Goal: Task Accomplishment & Management: Manage account settings

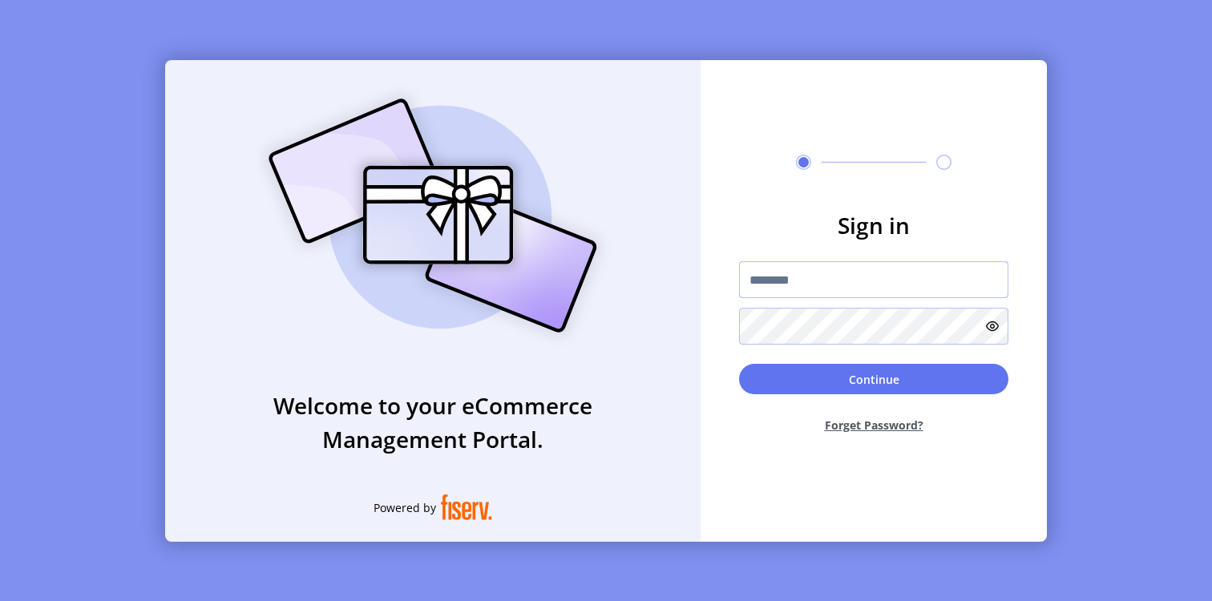
click at [839, 283] on input "text" at bounding box center [873, 279] width 269 height 37
paste input "**********"
type input "**********"
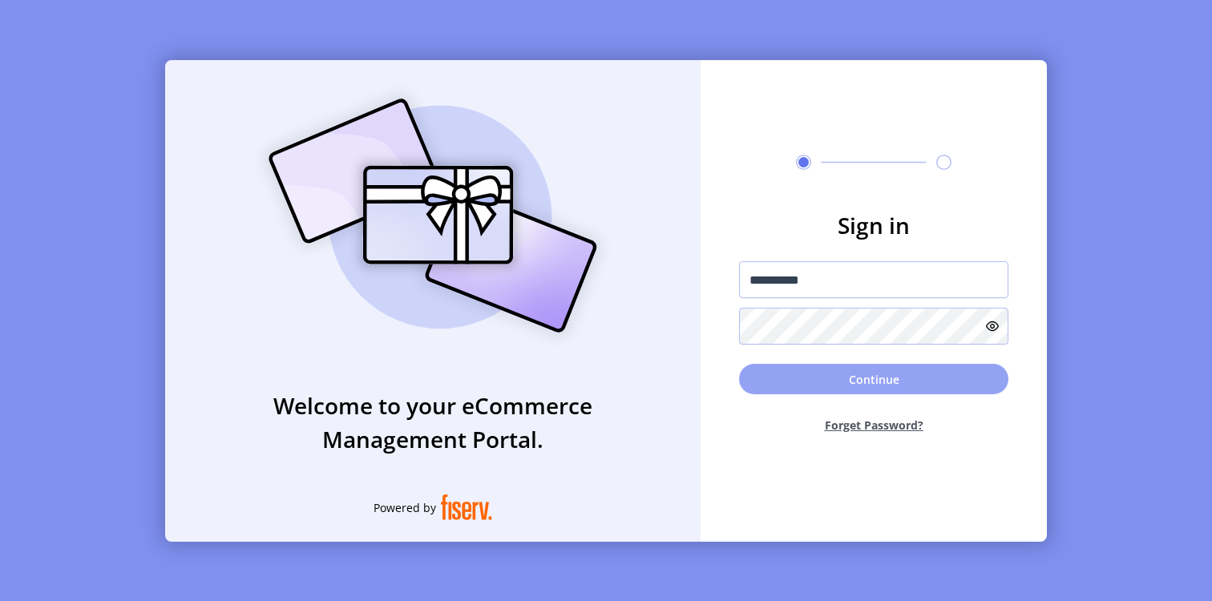
click at [816, 381] on button "Continue" at bounding box center [873, 379] width 269 height 30
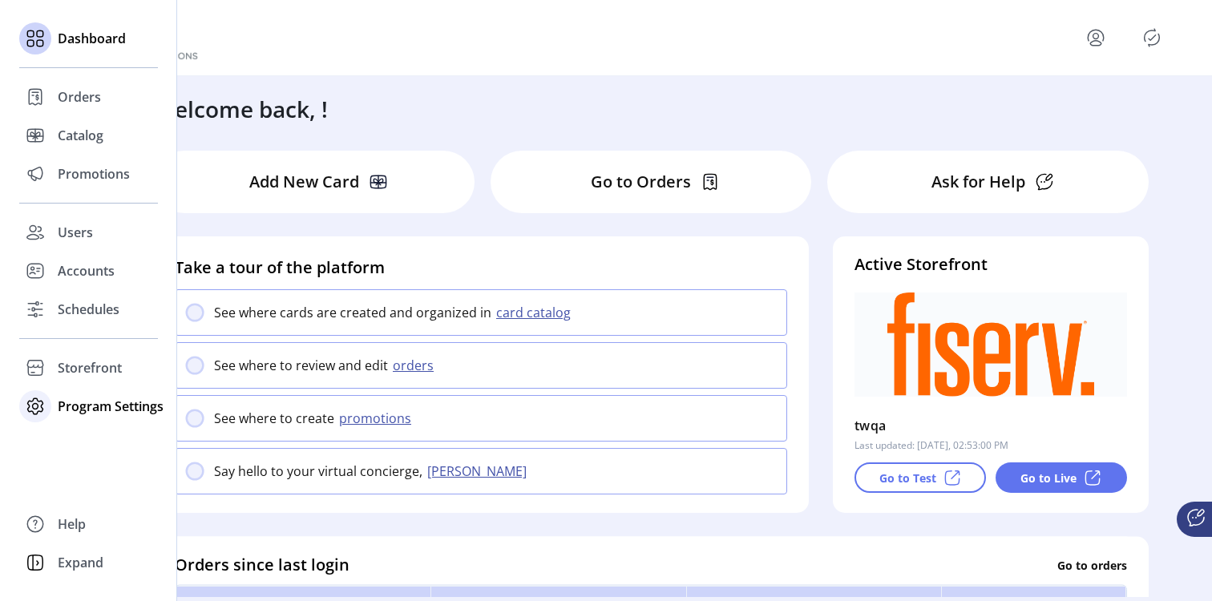
click at [71, 406] on span "Program Settings" at bounding box center [111, 406] width 106 height 19
click at [86, 434] on span "Templates" at bounding box center [89, 438] width 63 height 19
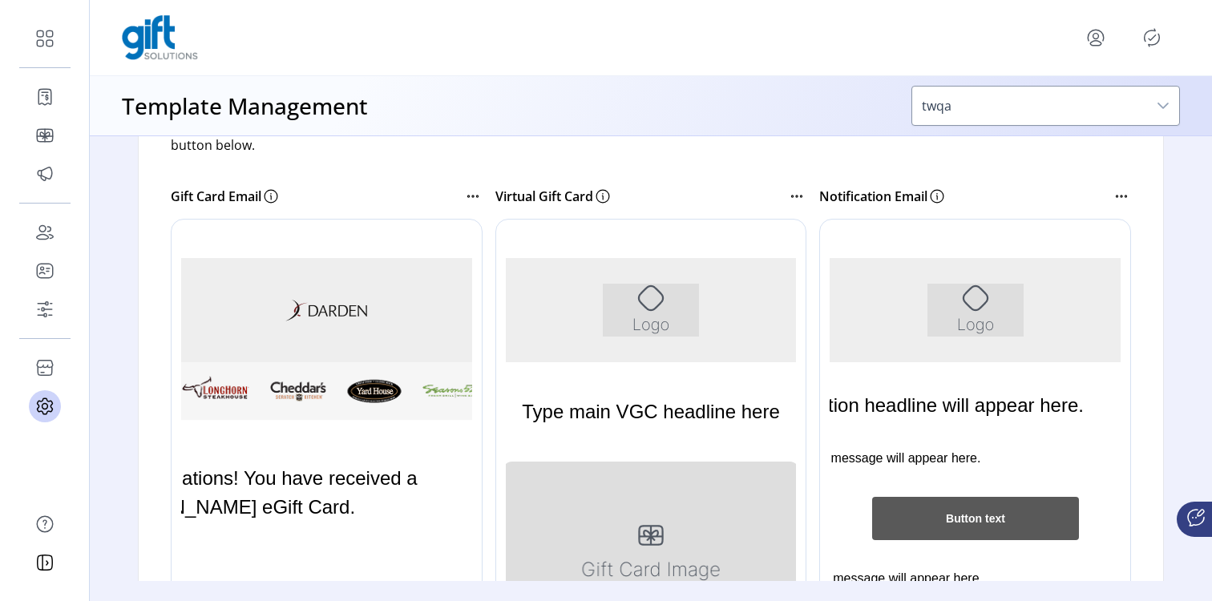
scroll to position [281, 0]
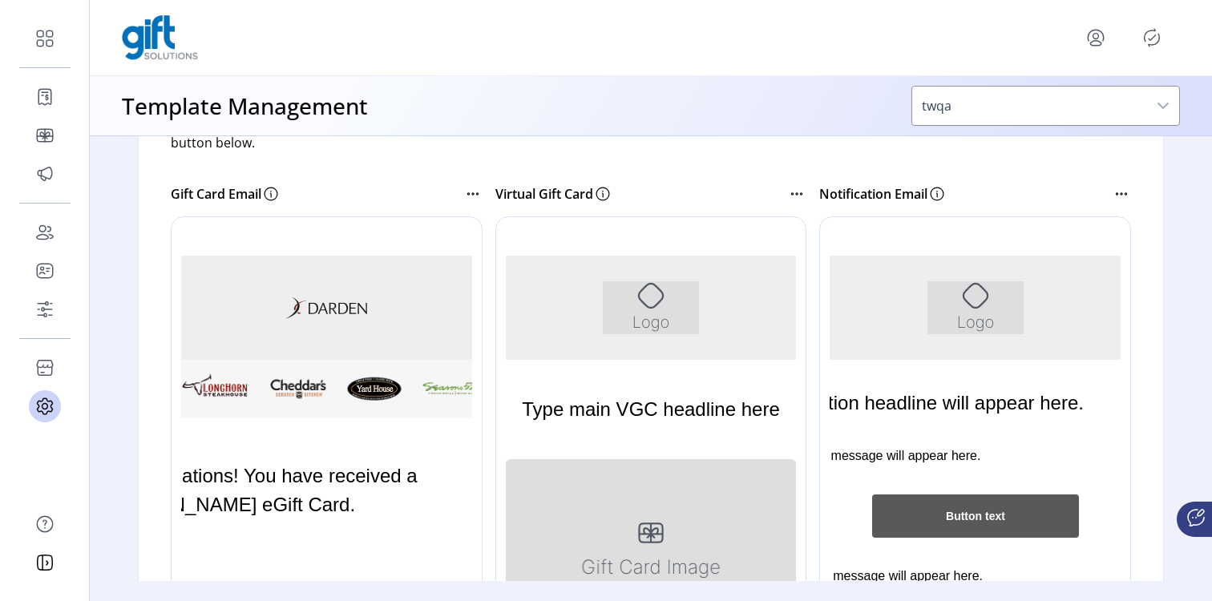
click at [364, 431] on div at bounding box center [349, 456] width 357 height 481
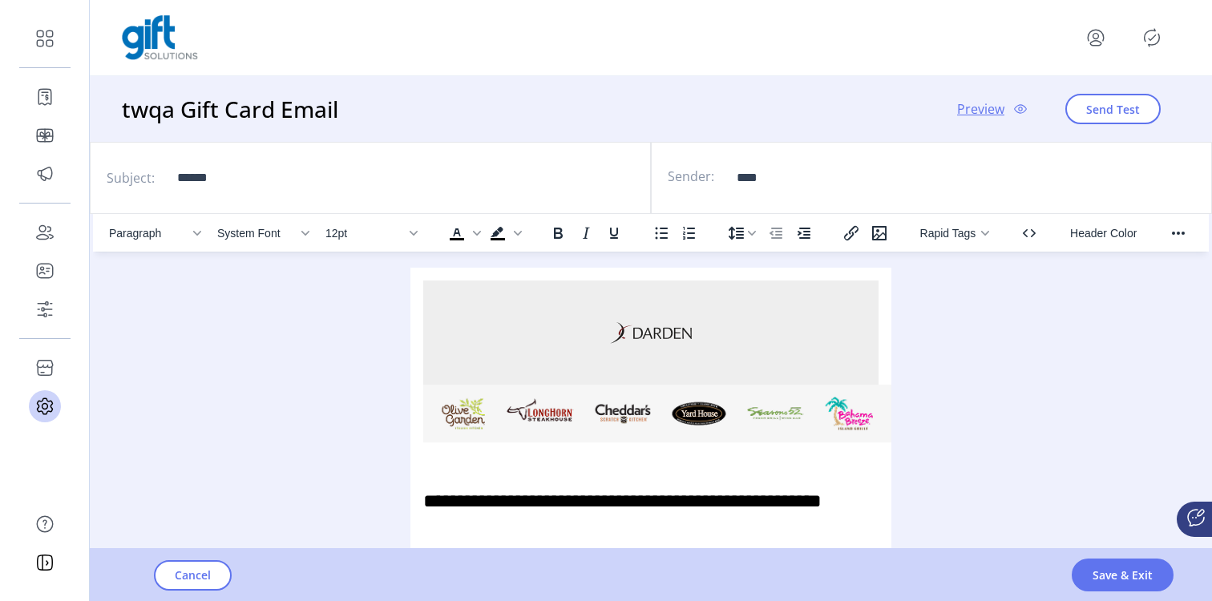
click at [990, 110] on span "Preview" at bounding box center [980, 108] width 47 height 19
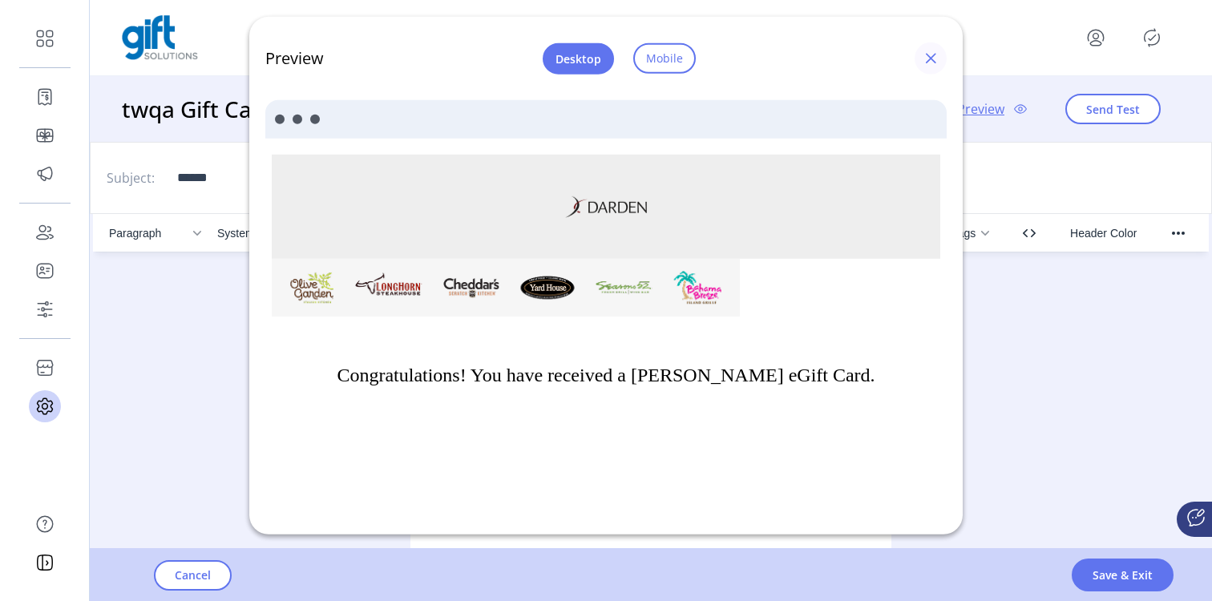
click at [931, 54] on span "button" at bounding box center [930, 58] width 13 height 13
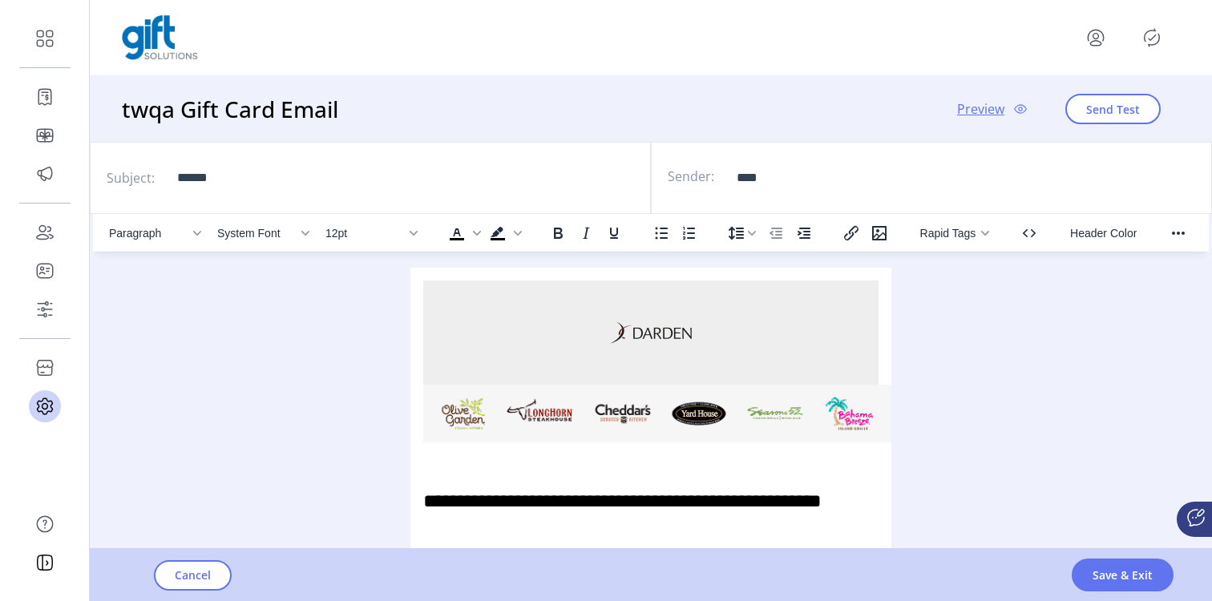
click at [993, 115] on span "Preview" at bounding box center [980, 108] width 47 height 19
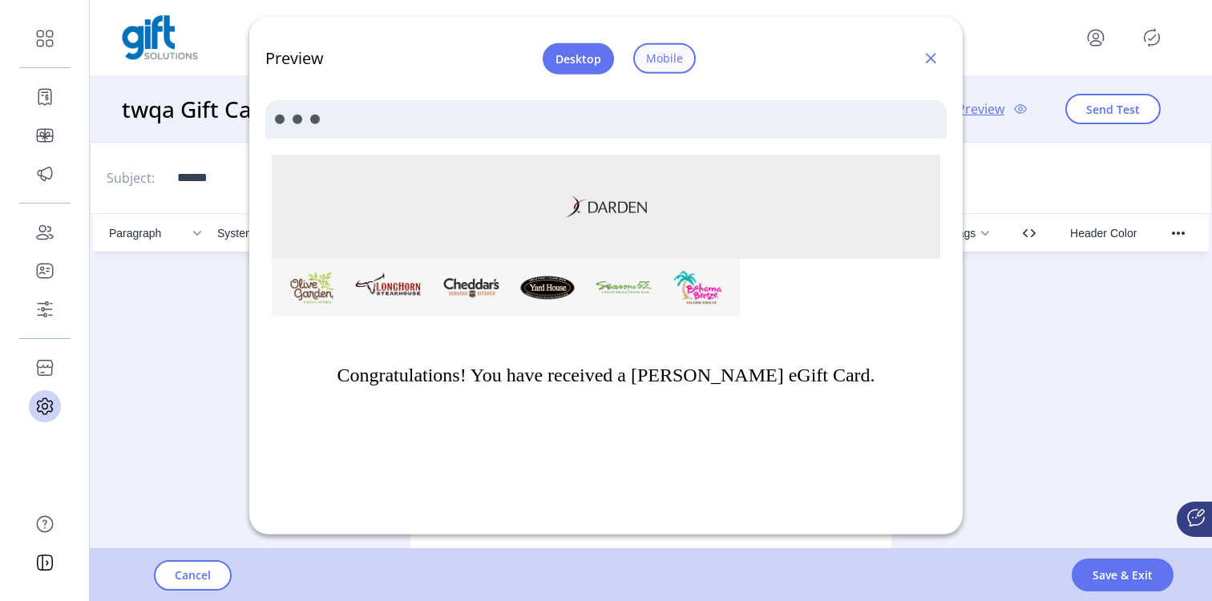
click at [665, 50] on span "Mobile" at bounding box center [664, 58] width 37 height 17
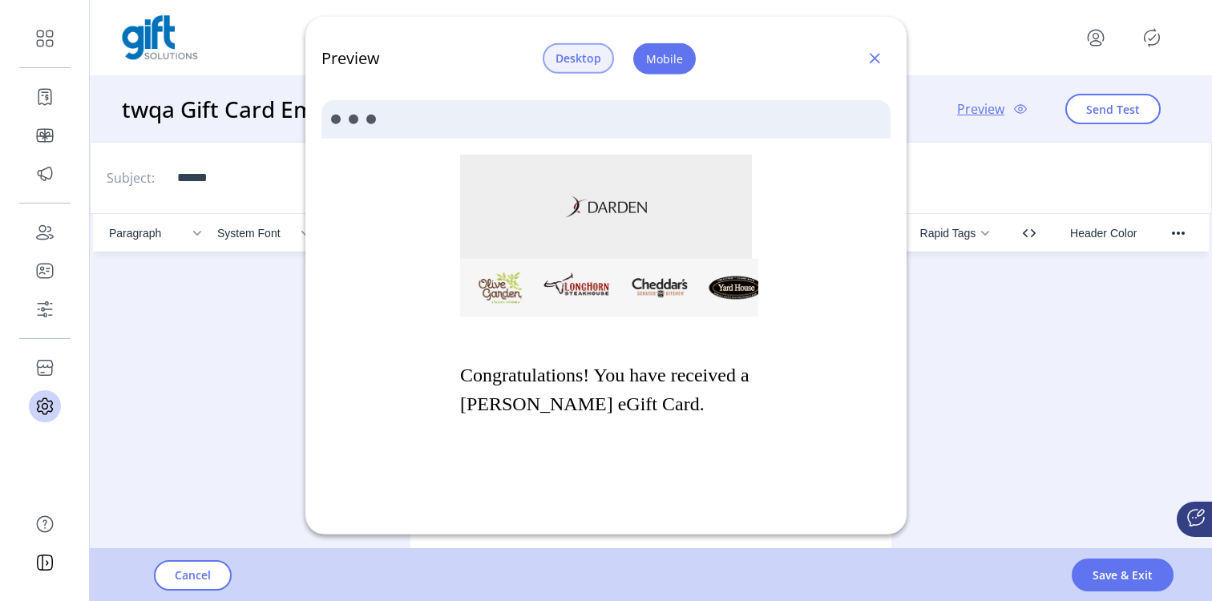
click at [591, 50] on span "Desktop" at bounding box center [578, 58] width 46 height 17
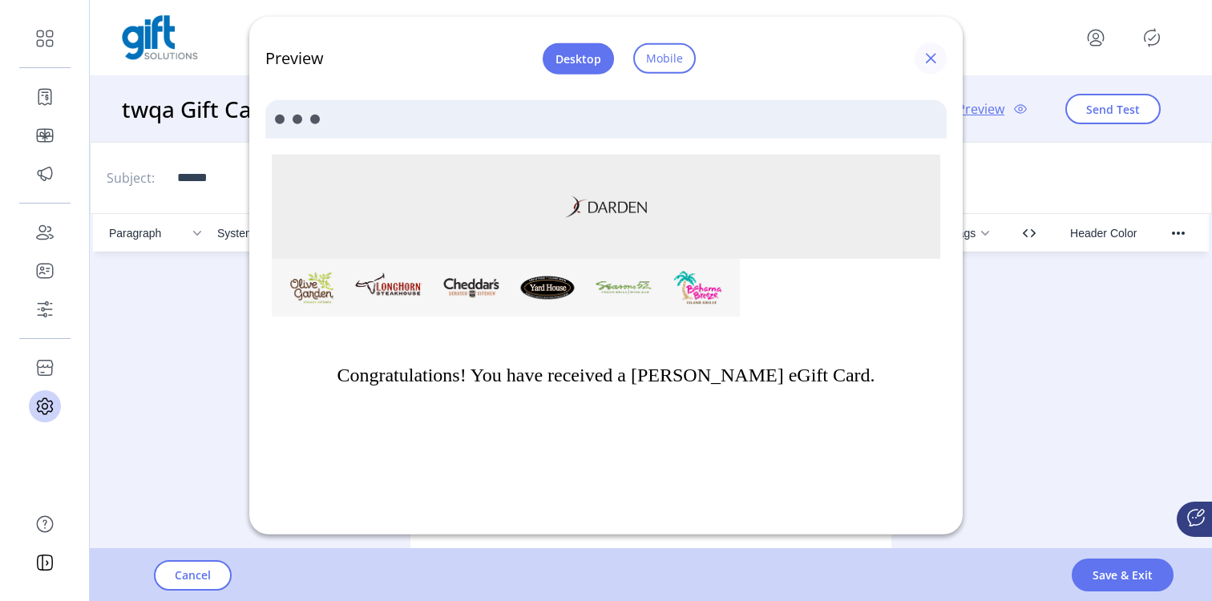
click at [922, 54] on button "button" at bounding box center [930, 58] width 32 height 32
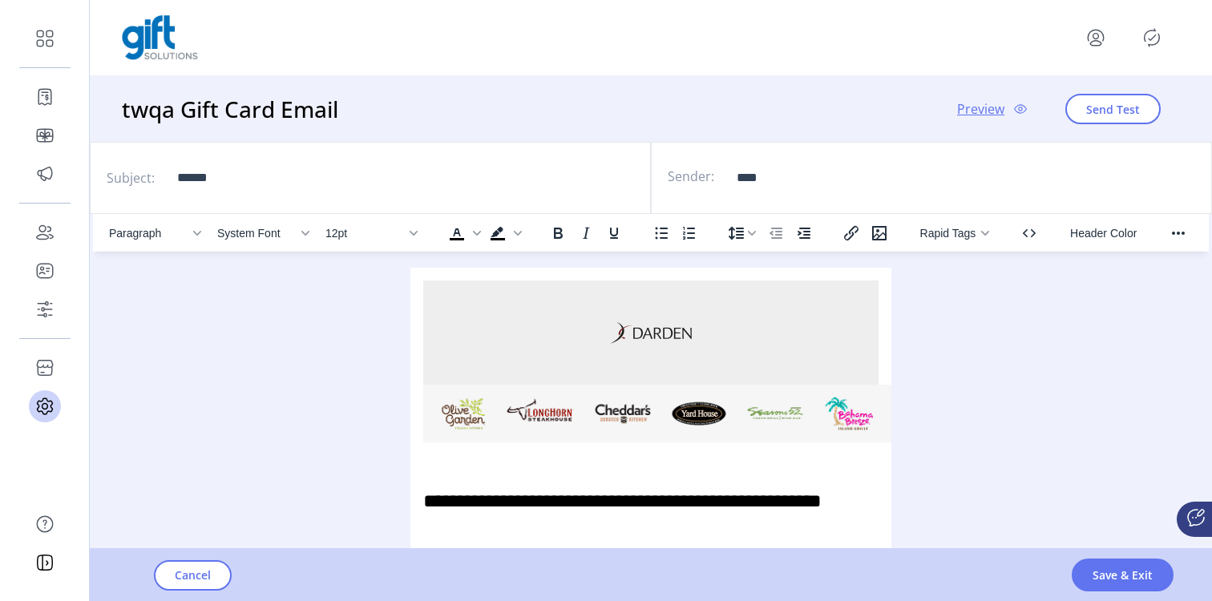
click at [993, 114] on span "Preview" at bounding box center [980, 108] width 47 height 19
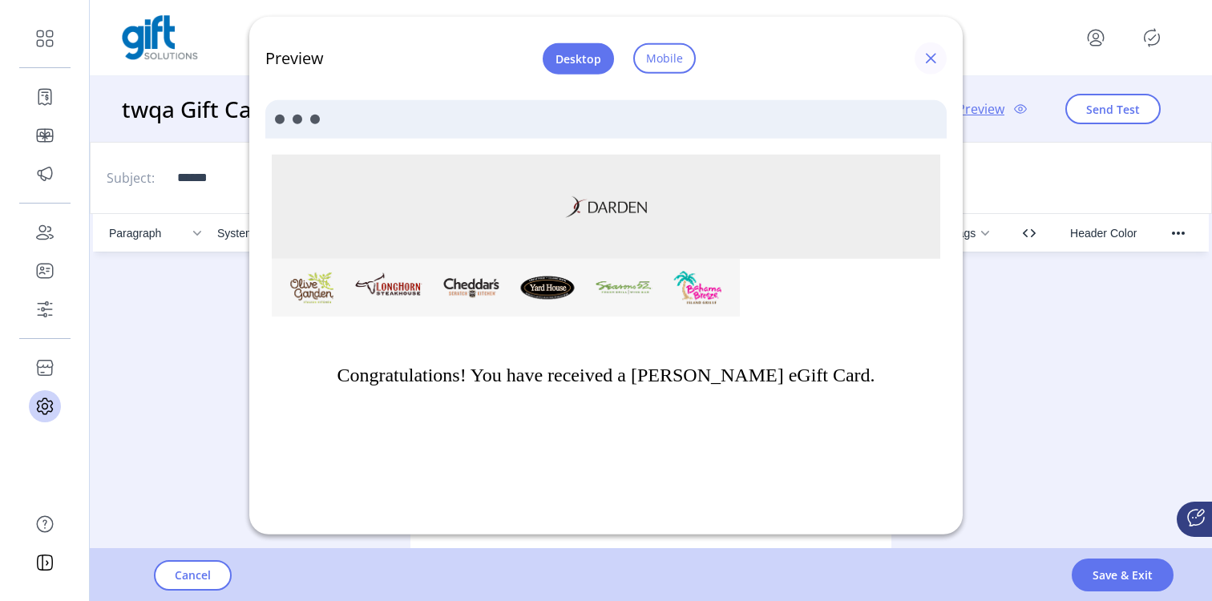
click at [930, 59] on span "button" at bounding box center [930, 58] width 13 height 13
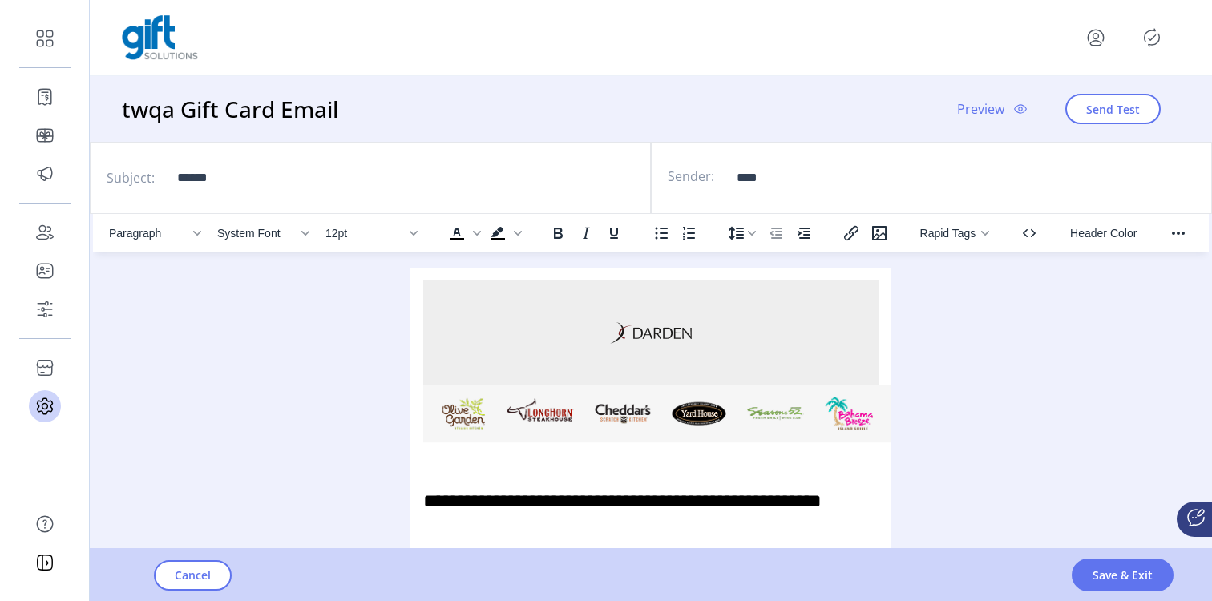
click at [991, 113] on span "Preview" at bounding box center [980, 108] width 47 height 19
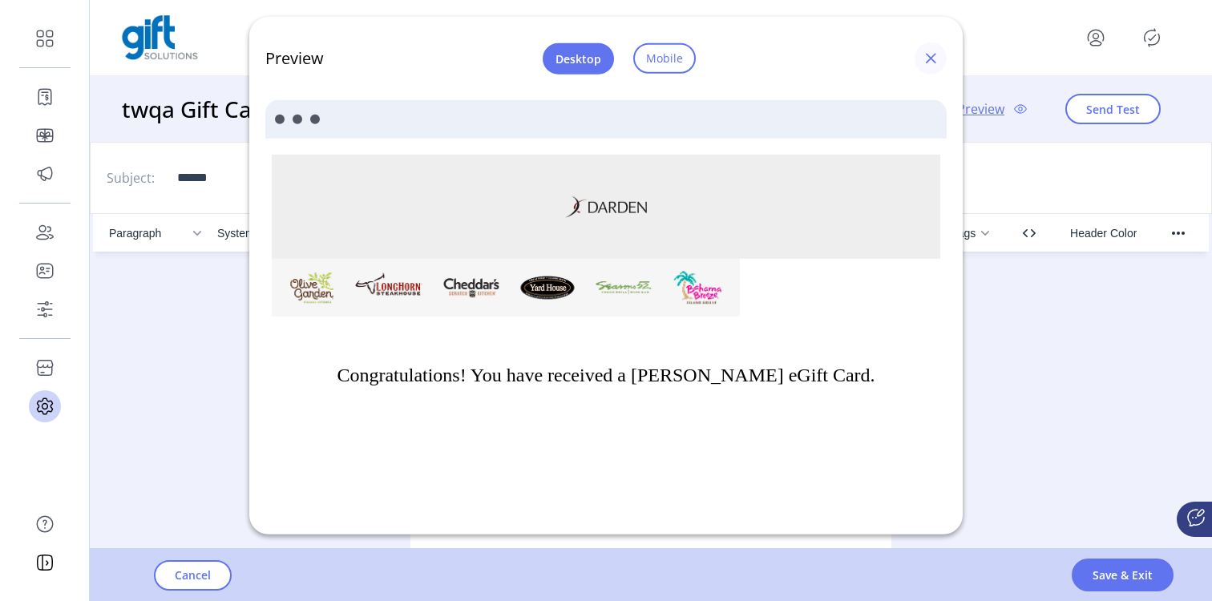
click at [924, 56] on span "button" at bounding box center [930, 58] width 13 height 13
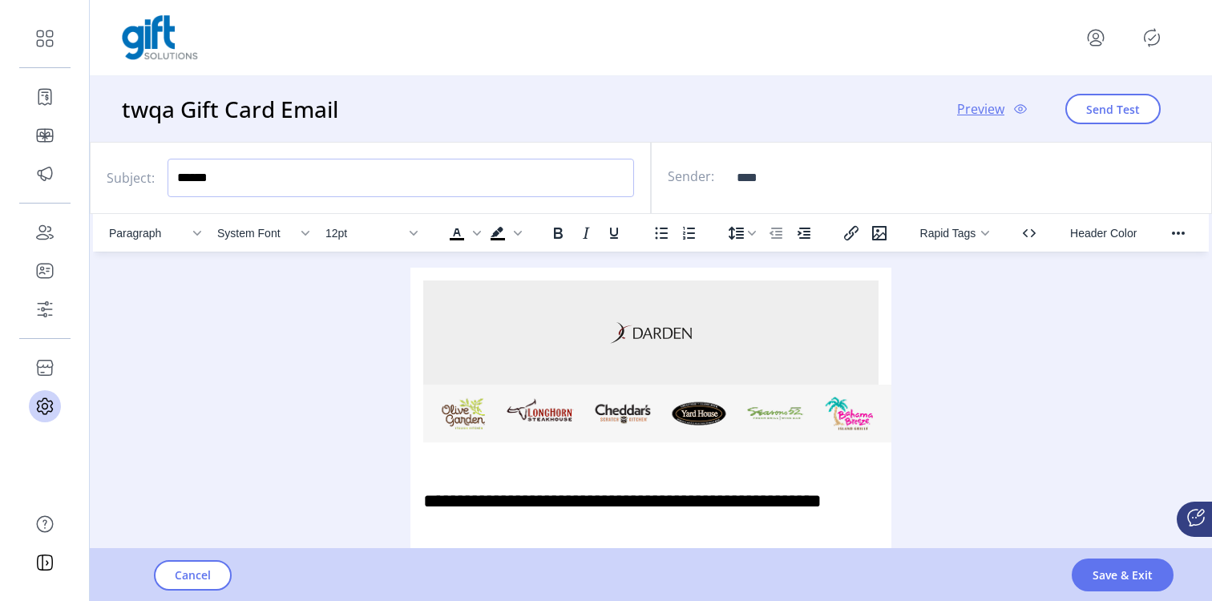
click at [346, 178] on input "******" at bounding box center [401, 178] width 466 height 38
click at [571, 79] on div "twqa Gift Card Email Preview Send Test" at bounding box center [651, 109] width 1122 height 66
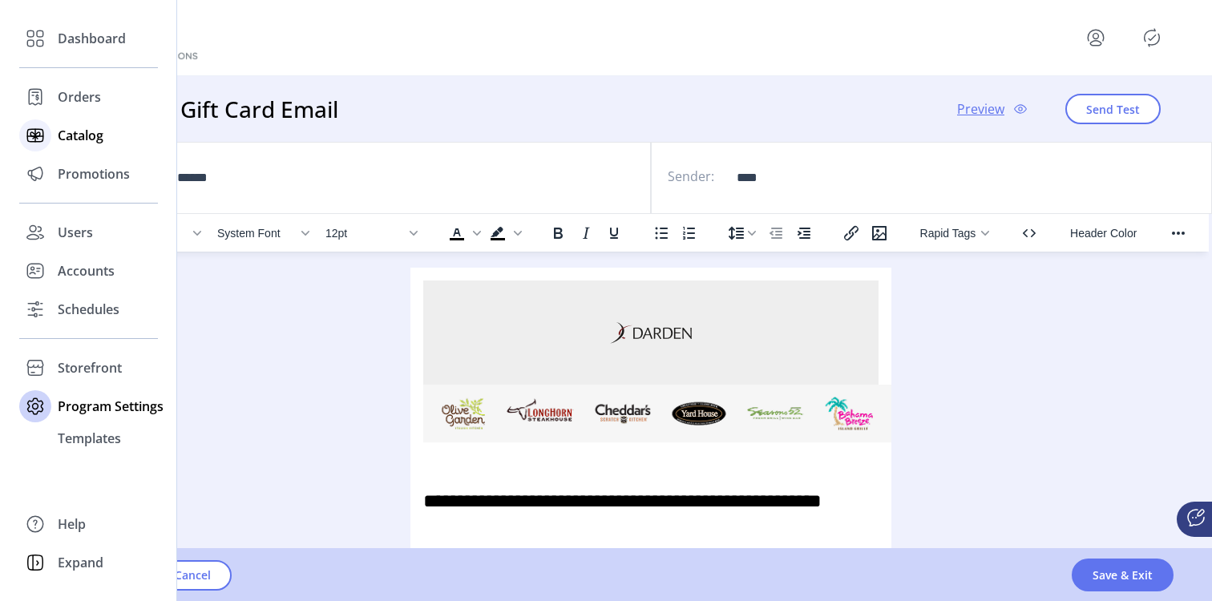
click at [59, 129] on span "Catalog" at bounding box center [81, 135] width 46 height 19
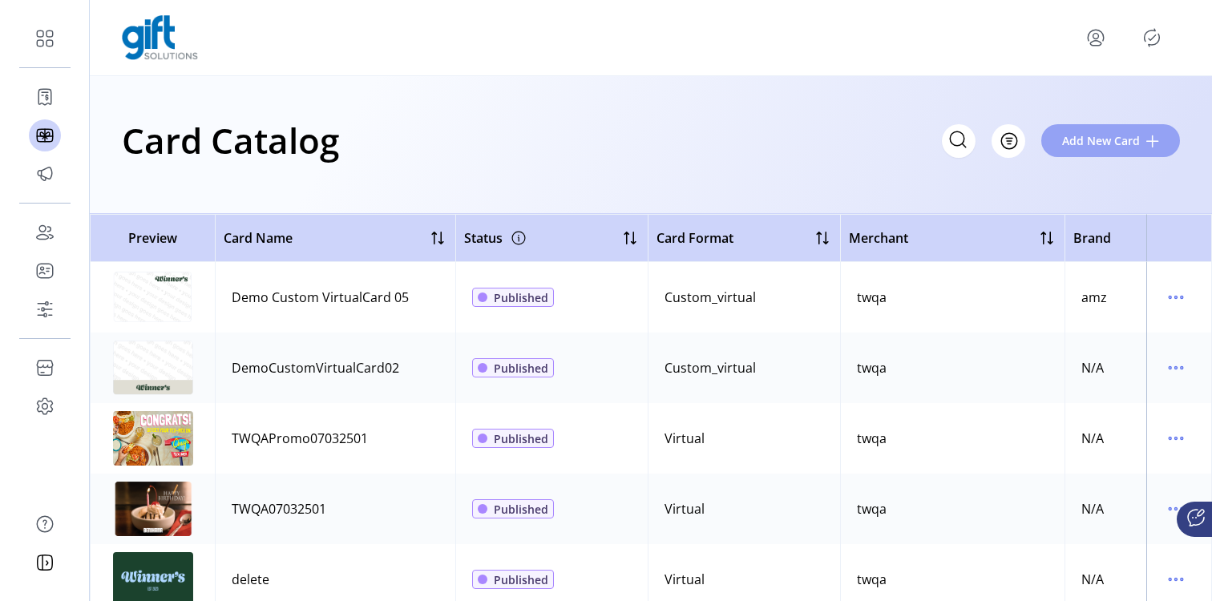
click at [1108, 145] on span "Add New Card" at bounding box center [1101, 140] width 78 height 17
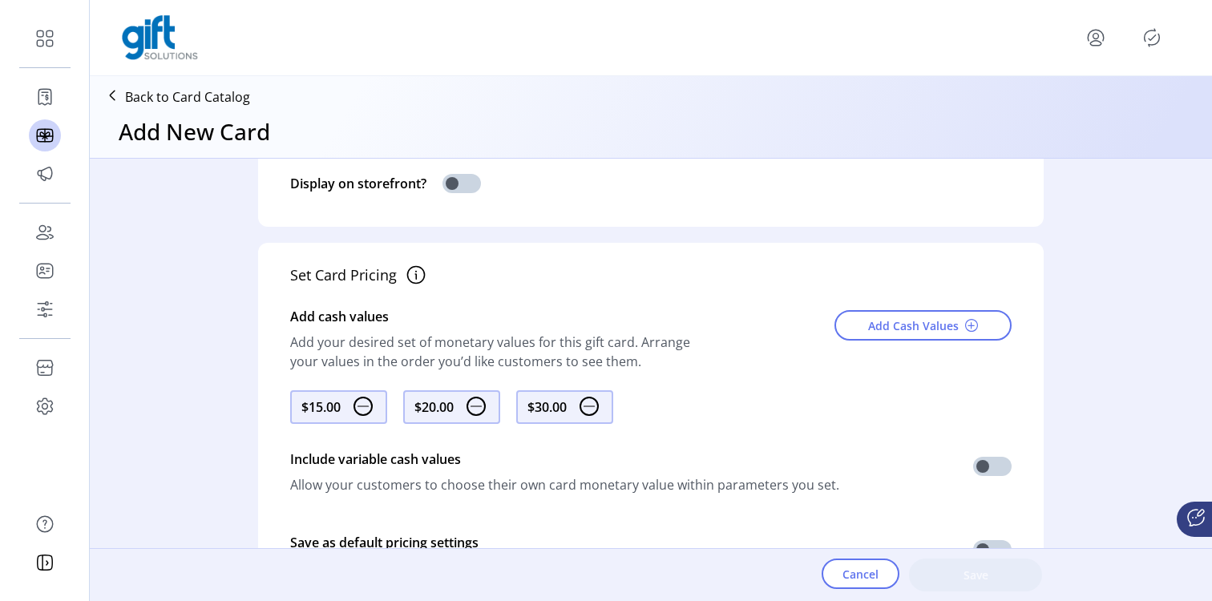
scroll to position [426, 0]
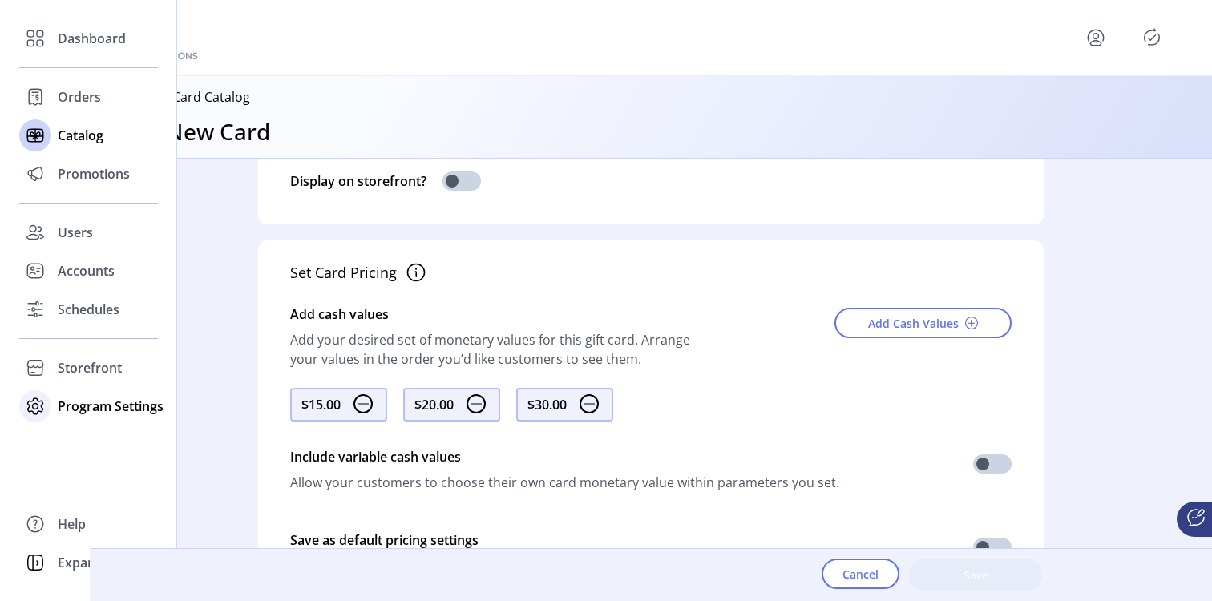
click at [69, 406] on span "Program Settings" at bounding box center [111, 406] width 106 height 19
click at [38, 566] on icon at bounding box center [35, 563] width 26 height 26
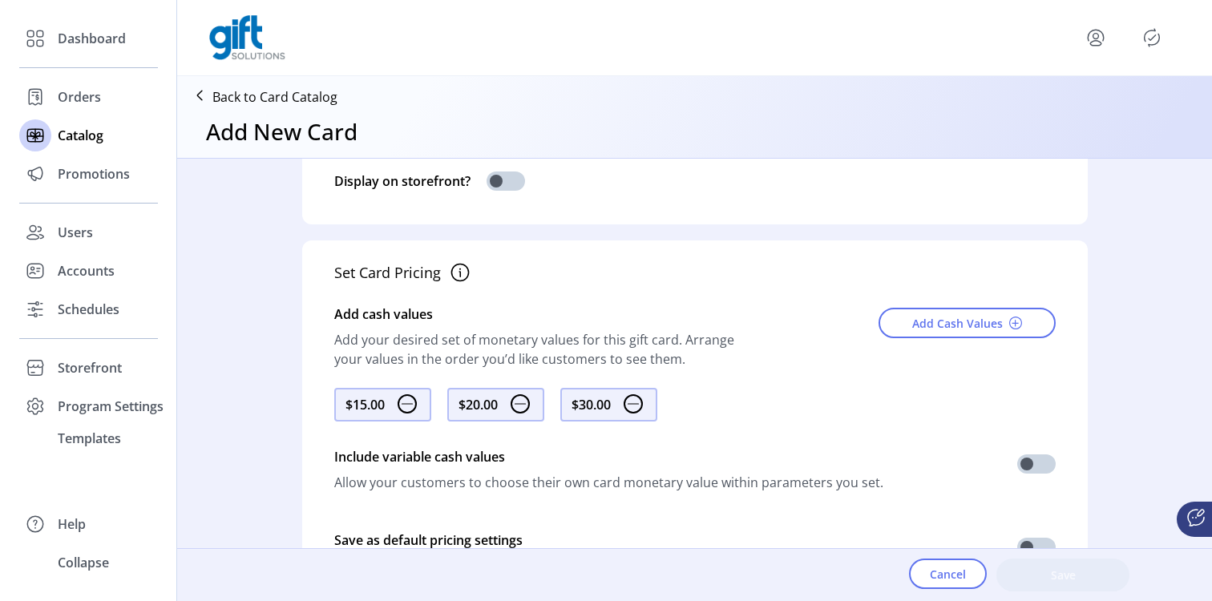
click at [38, 566] on svg-icon at bounding box center [35, 563] width 26 height 26
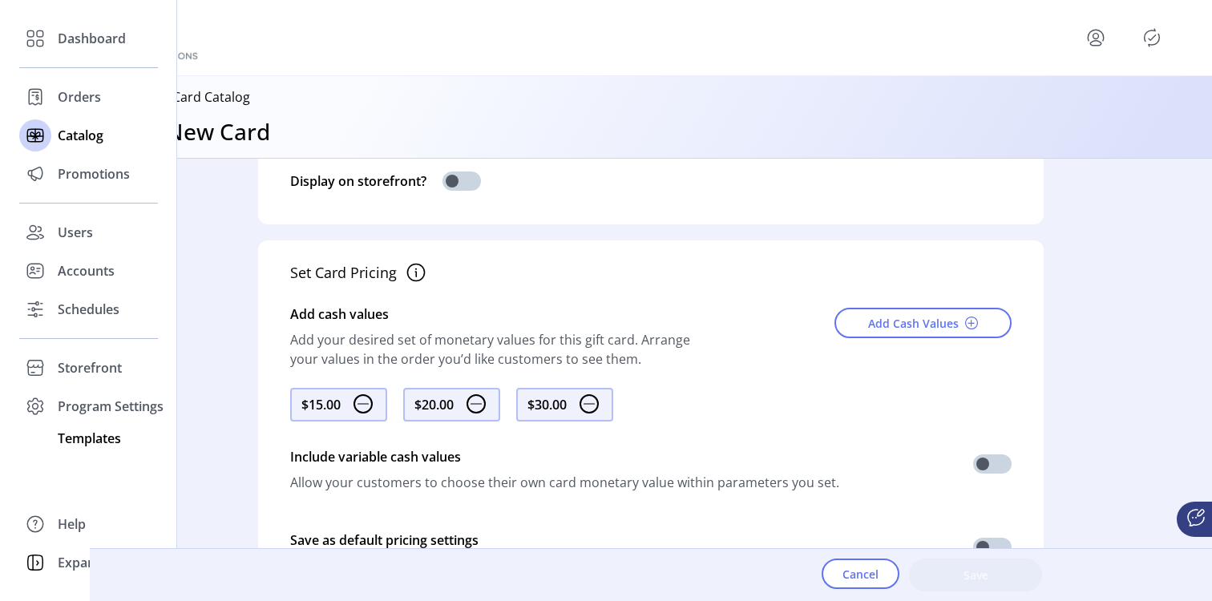
click at [68, 426] on div "Templates" at bounding box center [88, 439] width 139 height 26
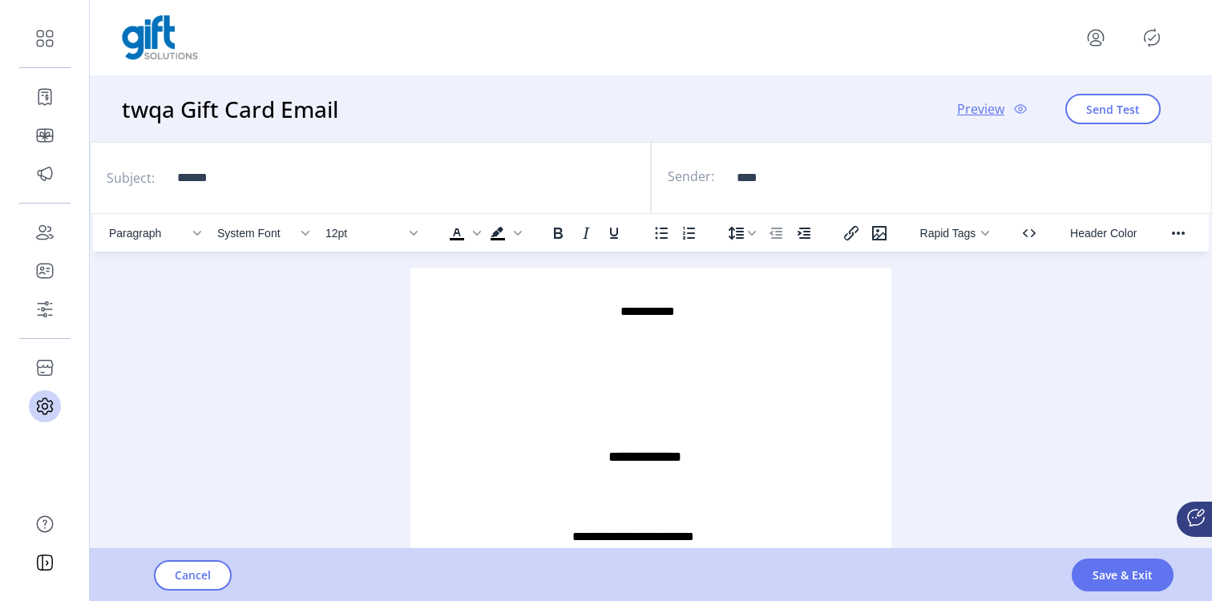
scroll to position [882, 0]
